Goal: Entertainment & Leisure: Consume media (video, audio)

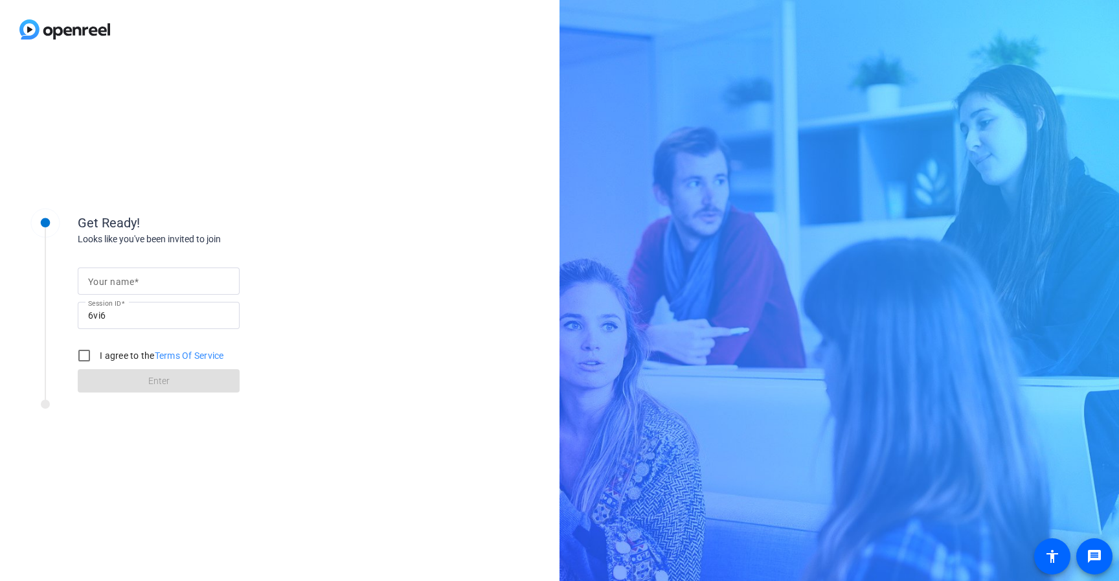
click at [159, 275] on input "Your name" at bounding box center [158, 281] width 141 height 16
type input "[PERSON_NAME]"
click at [86, 359] on input "I agree to the Terms Of Service" at bounding box center [84, 356] width 26 height 26
checkbox input "true"
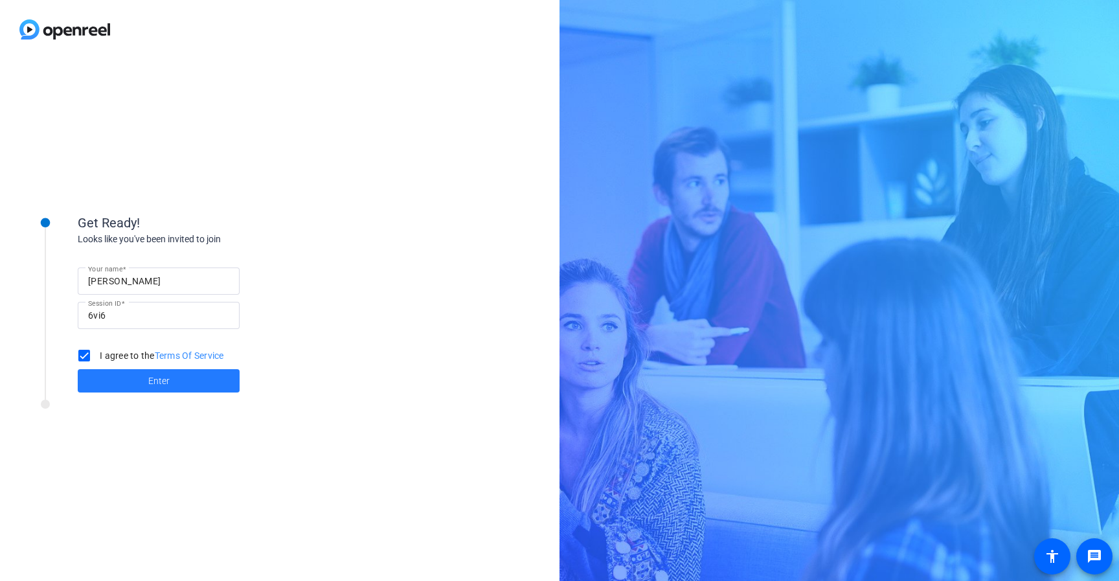
click at [125, 382] on span at bounding box center [159, 380] width 162 height 31
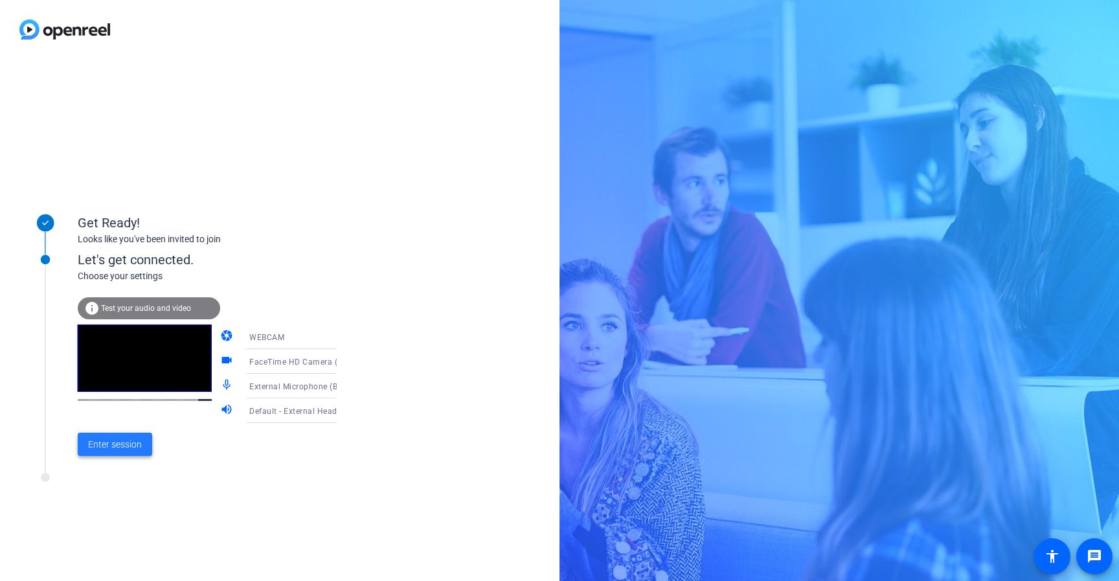
click at [112, 448] on span "Enter session" at bounding box center [115, 445] width 54 height 14
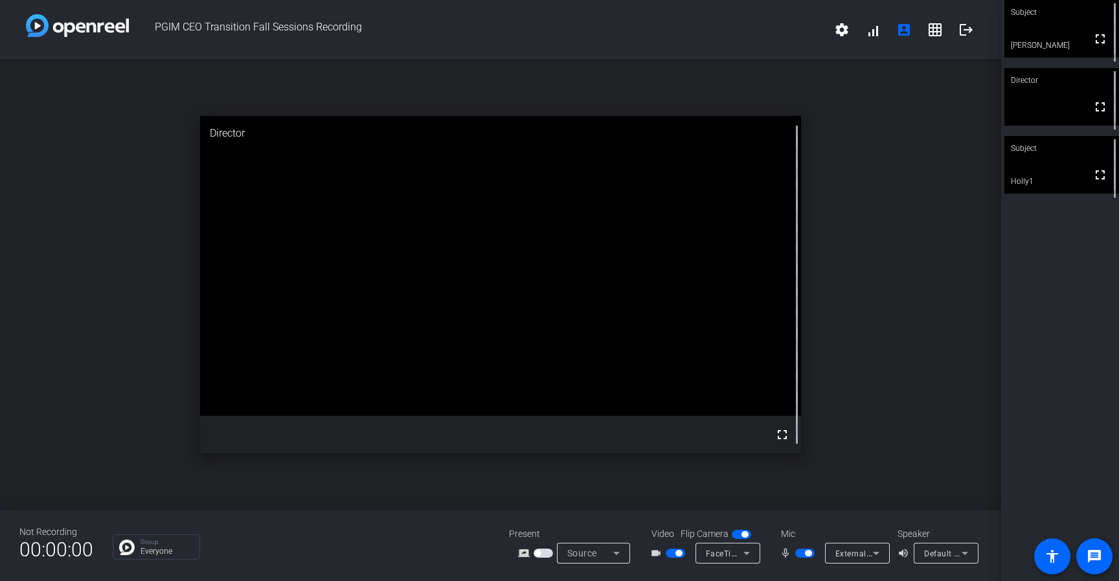
click at [806, 555] on span "button" at bounding box center [808, 553] width 6 height 6
click at [682, 555] on span "button" at bounding box center [675, 553] width 19 height 9
click at [803, 554] on span "button" at bounding box center [804, 553] width 19 height 9
click at [800, 556] on div at bounding box center [806, 553] width 22 height 9
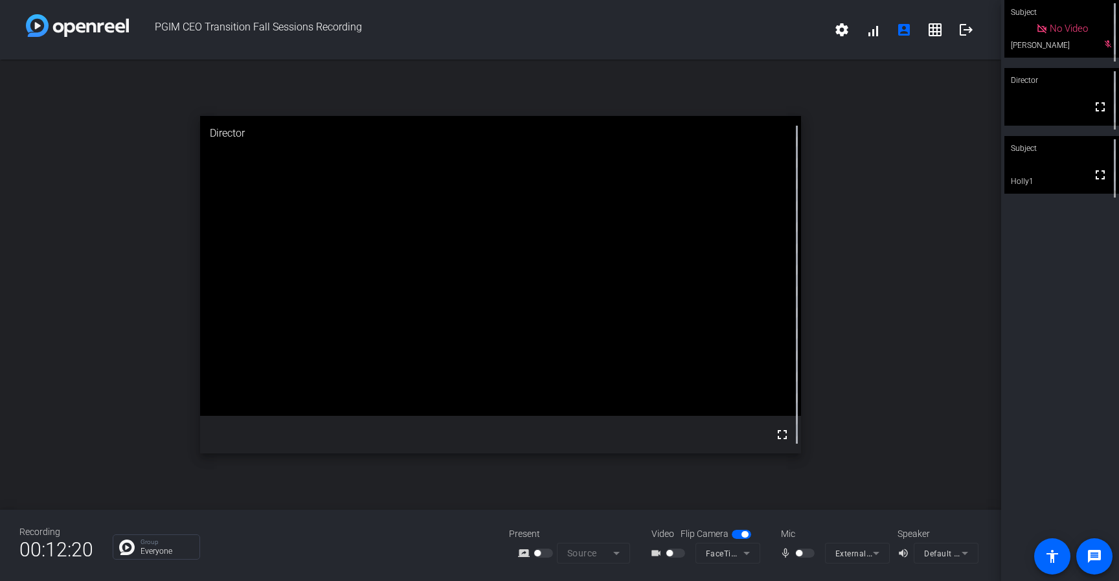
click at [809, 144] on div "PGIM CEO Transition Fall Sessions Recording settings signal_cellular_alt accoun…" at bounding box center [500, 290] width 1001 height 581
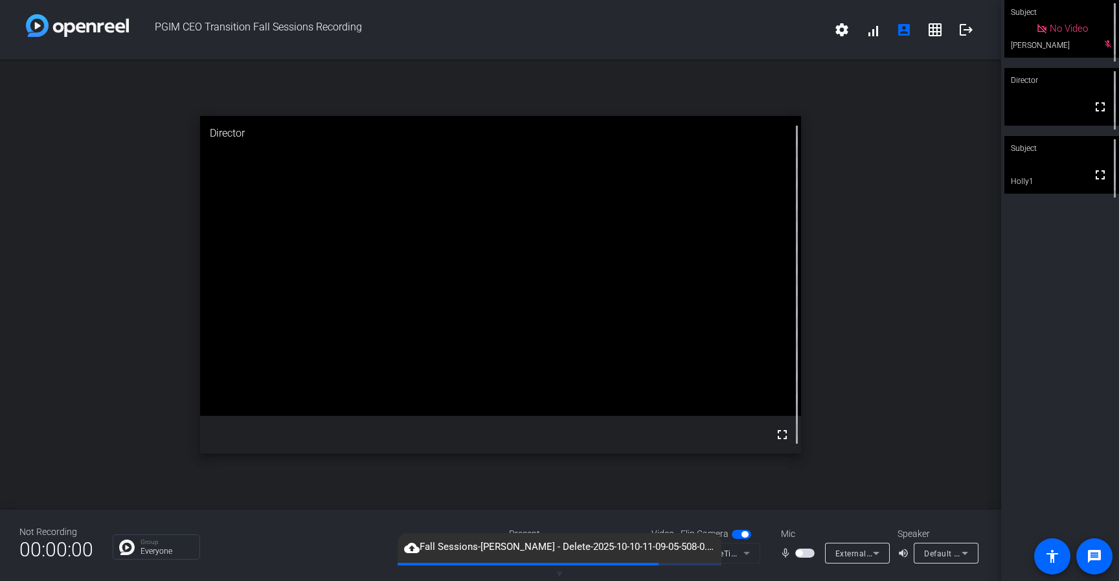
click at [801, 553] on span "button" at bounding box center [799, 553] width 6 height 6
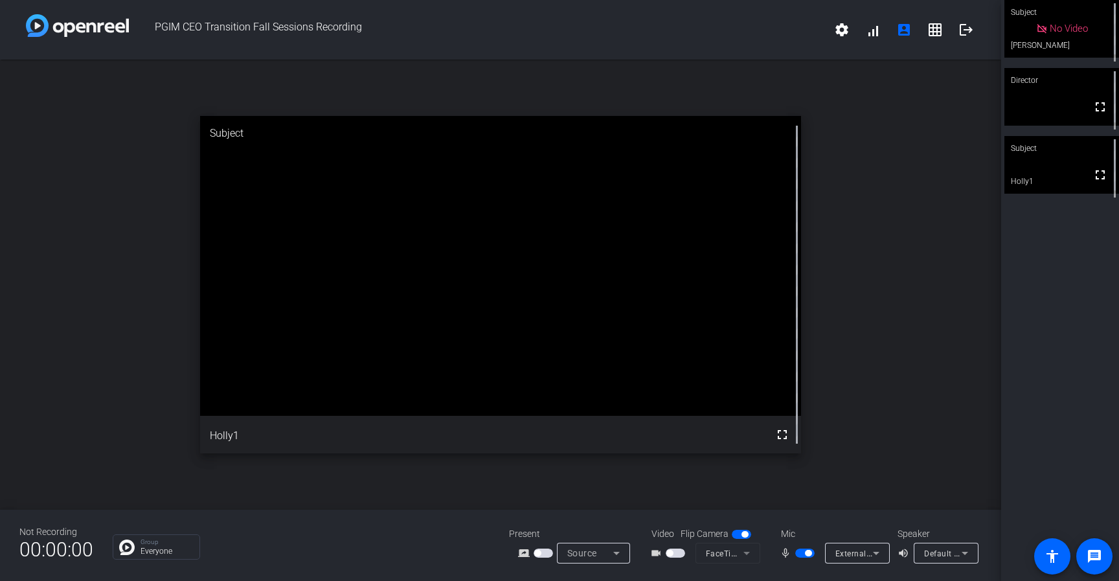
click at [670, 553] on span "button" at bounding box center [670, 553] width 6 height 6
